Goal: Task Accomplishment & Management: Manage account settings

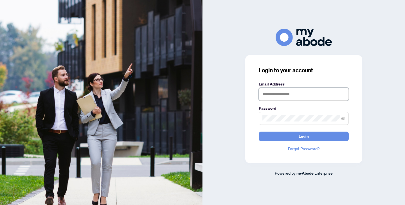
click at [290, 95] on input "text" at bounding box center [304, 94] width 90 height 13
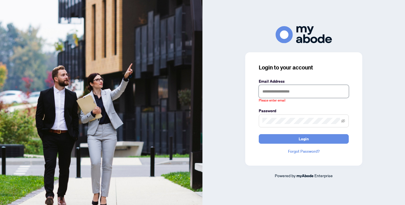
type input "**********"
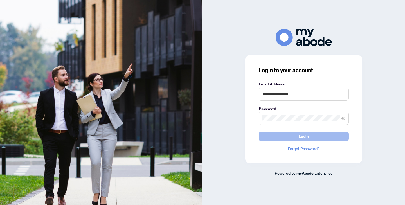
click at [301, 136] on span "Login" at bounding box center [304, 136] width 10 height 9
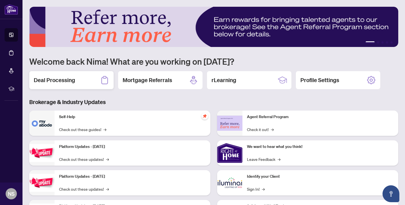
click at [88, 87] on div "Deal Processing" at bounding box center [71, 80] width 84 height 18
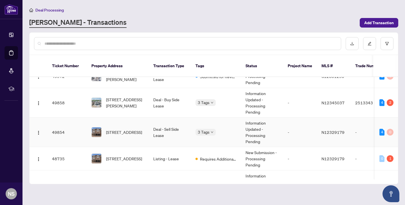
scroll to position [35, 0]
click at [136, 130] on span "250 Seguin St, Richmond Hill, Ontario L4E 1N7, Canada" at bounding box center [124, 132] width 36 height 6
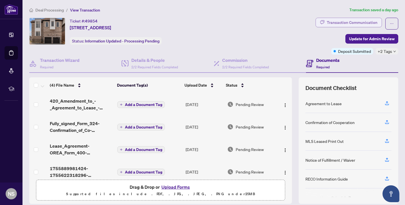
click at [350, 21] on div "Transaction Communication" at bounding box center [352, 22] width 51 height 9
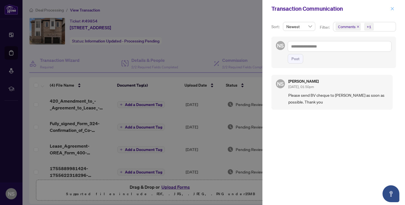
click at [392, 13] on span "button" at bounding box center [393, 8] width 4 height 9
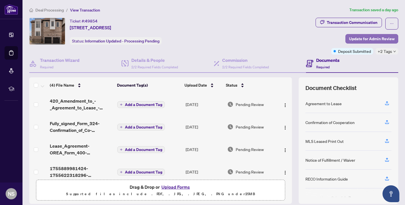
click at [360, 40] on span "Update for Admin Review" at bounding box center [372, 38] width 46 height 9
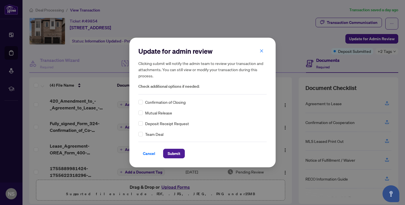
click at [143, 105] on div "Confirmation of Closing" at bounding box center [202, 102] width 128 height 6
click at [168, 153] on span "Submit" at bounding box center [174, 153] width 13 height 9
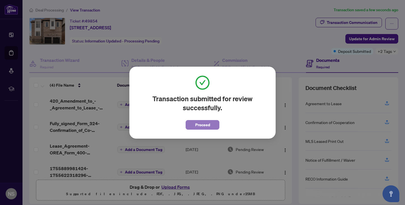
click at [204, 123] on span "Proceed" at bounding box center [202, 124] width 15 height 9
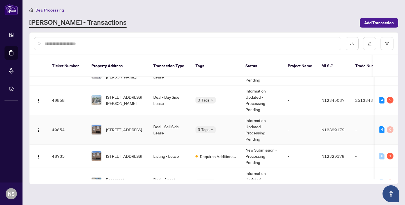
scroll to position [41, 0]
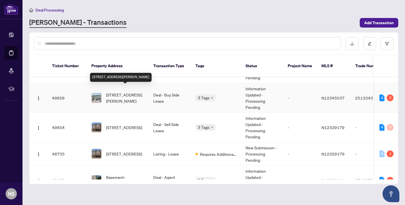
click at [122, 95] on span "38 Boccella Cres, Richmond Hill, Ontario L4B 0H9, Canada" at bounding box center [125, 98] width 38 height 12
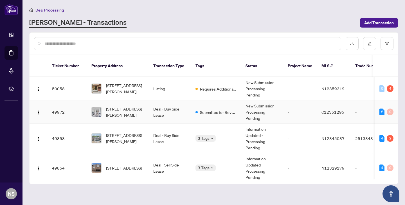
scroll to position [4, 0]
